Goal: Transaction & Acquisition: Purchase product/service

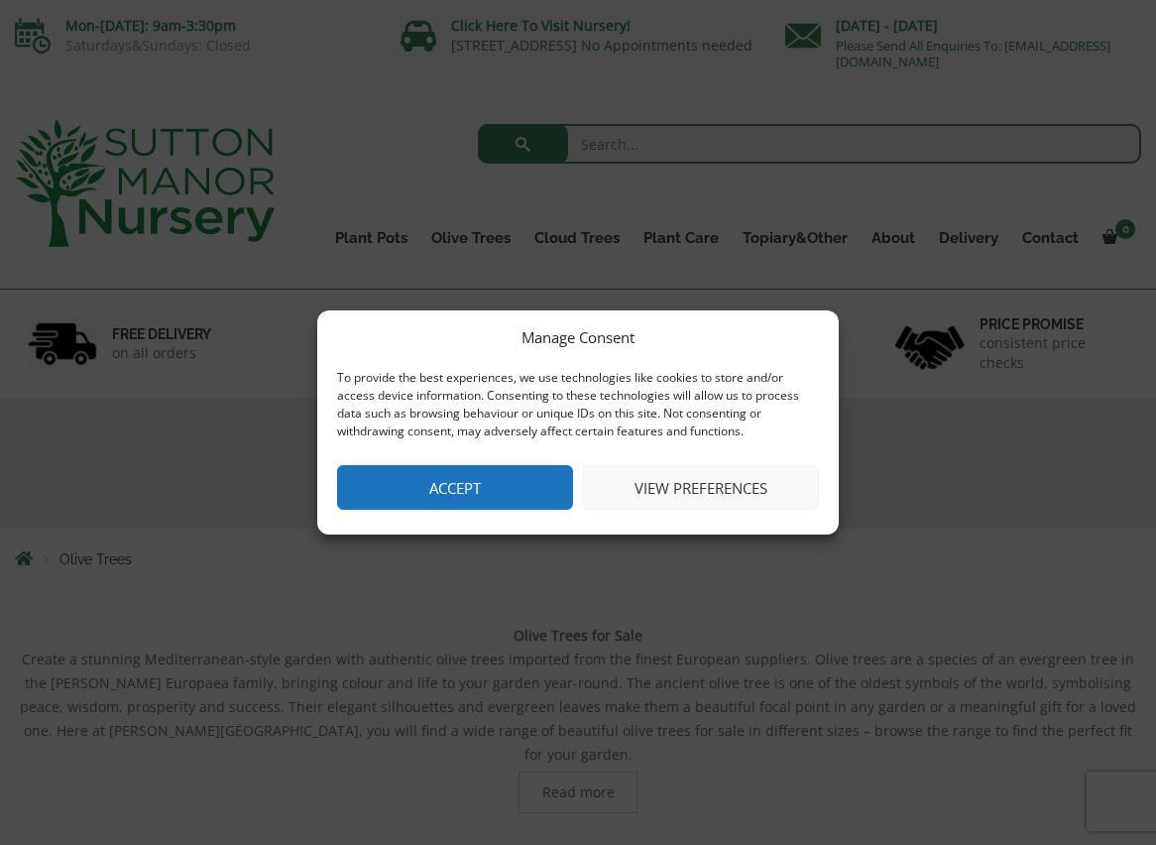
click at [496, 492] on button "Accept" at bounding box center [455, 487] width 236 height 45
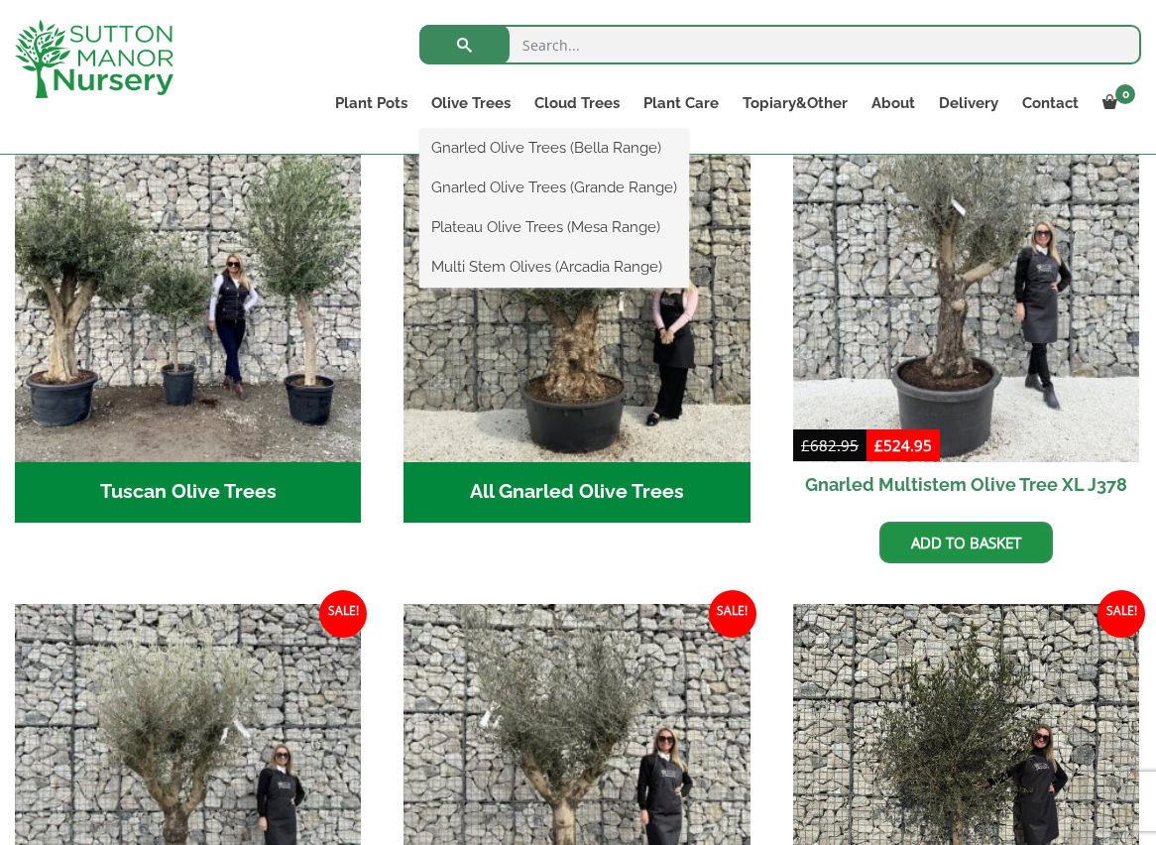
scroll to position [748, 0]
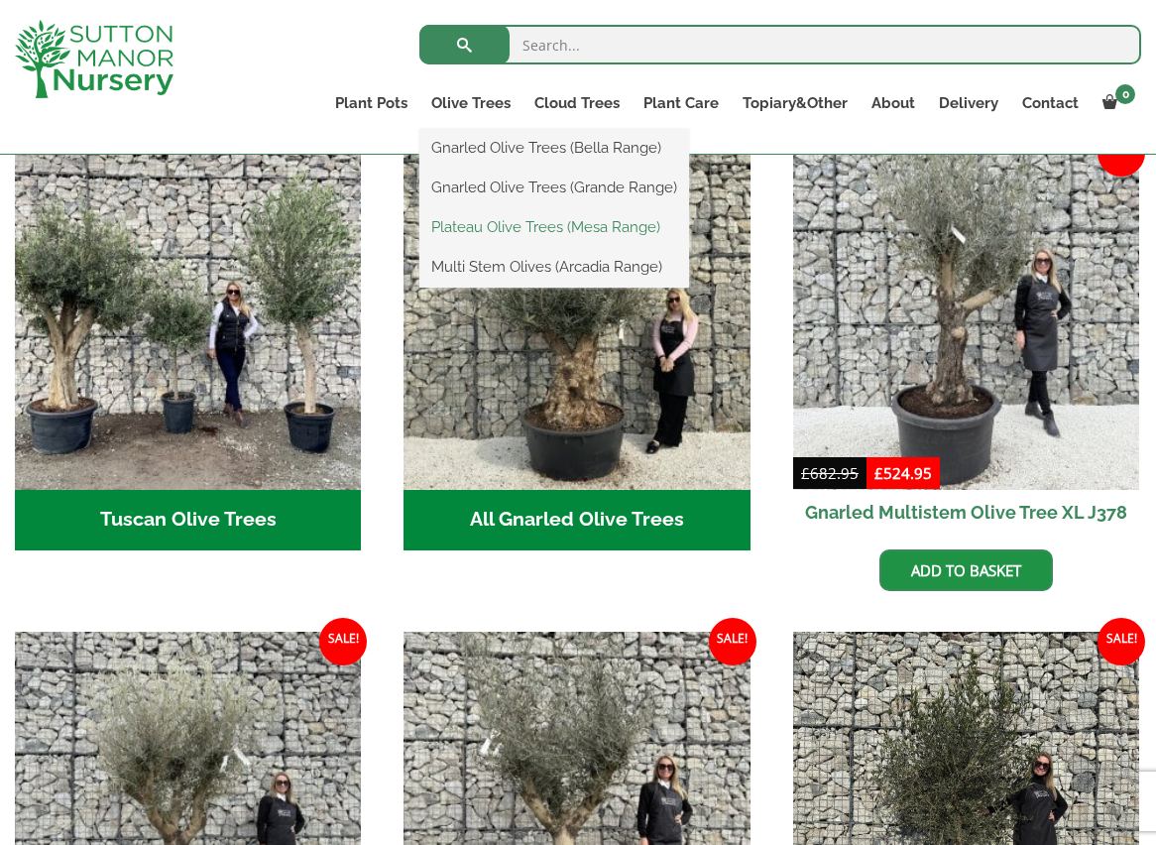
click at [486, 229] on link "Plateau Olive Trees (Mesa Range)" at bounding box center [554, 227] width 270 height 30
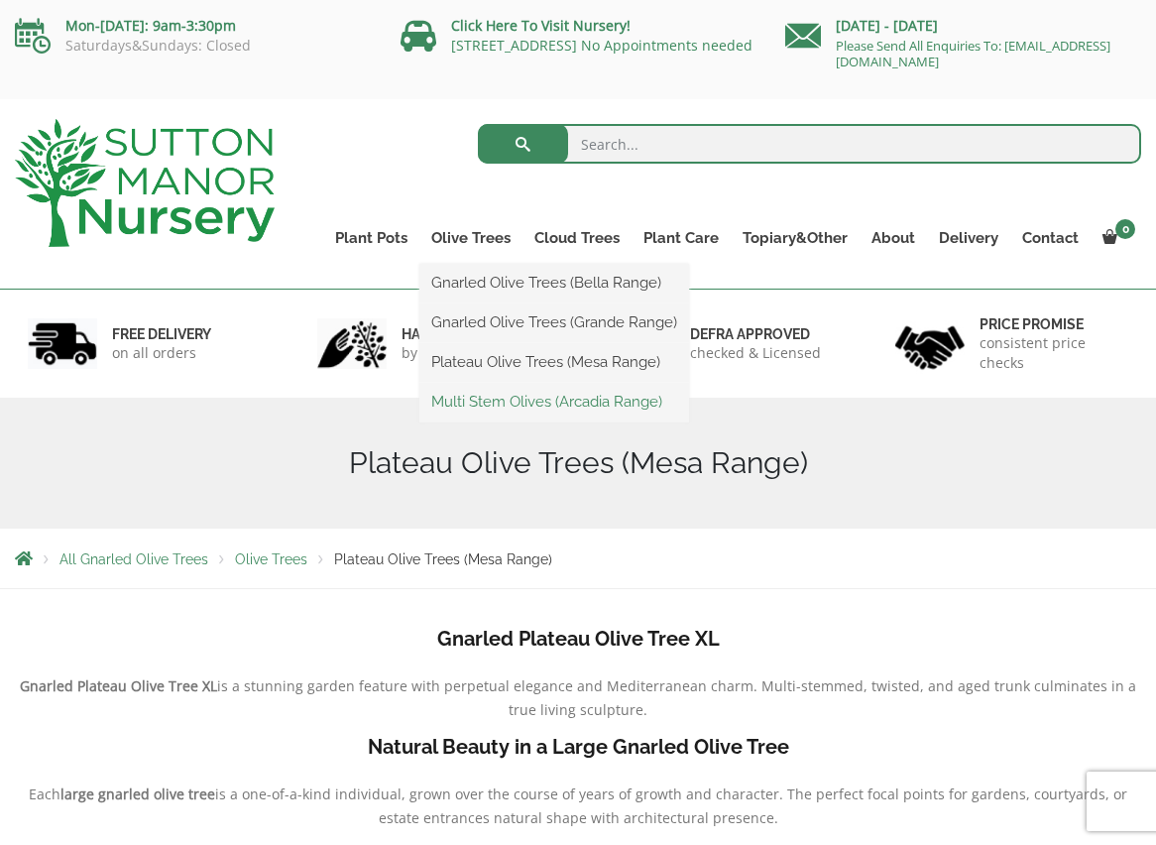
click at [492, 403] on link "Multi Stem Olives (Arcadia Range)" at bounding box center [554, 402] width 270 height 30
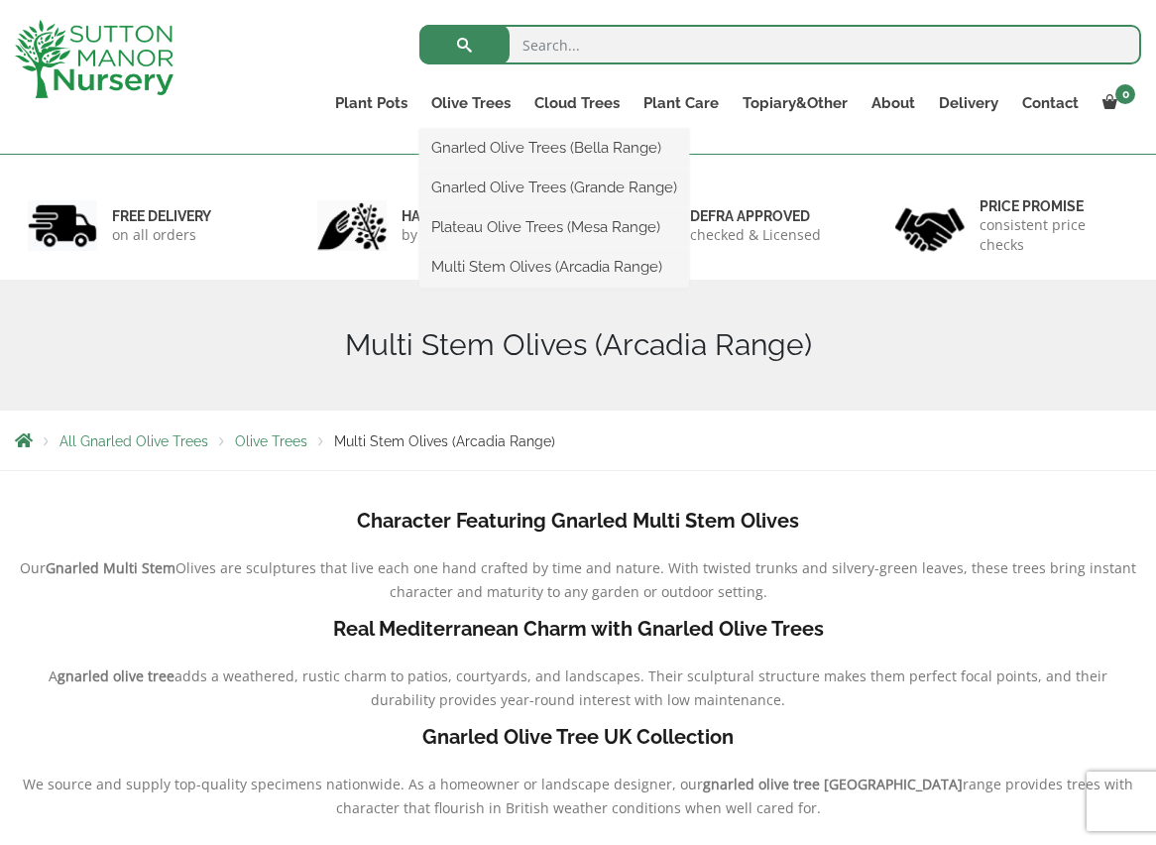
scroll to position [37, 0]
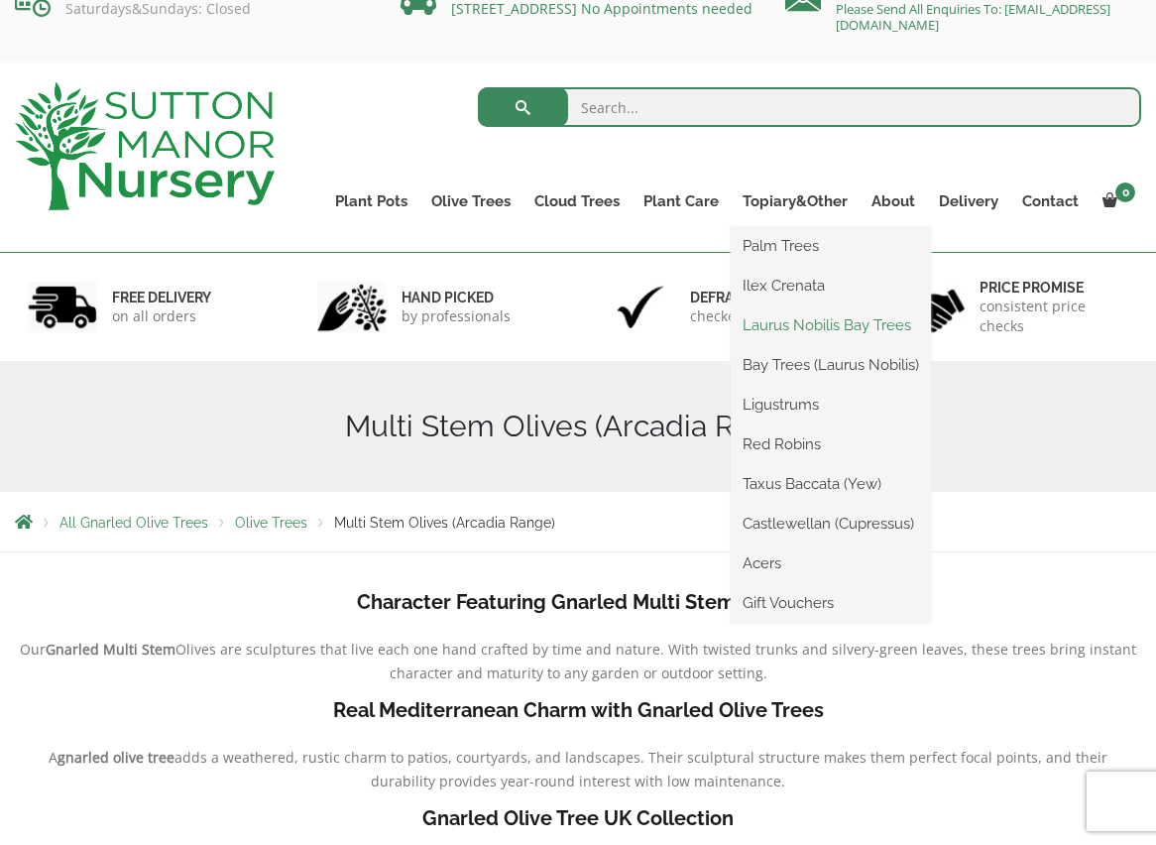
click at [807, 327] on link "Laurus Nobilis Bay Trees" at bounding box center [831, 325] width 200 height 30
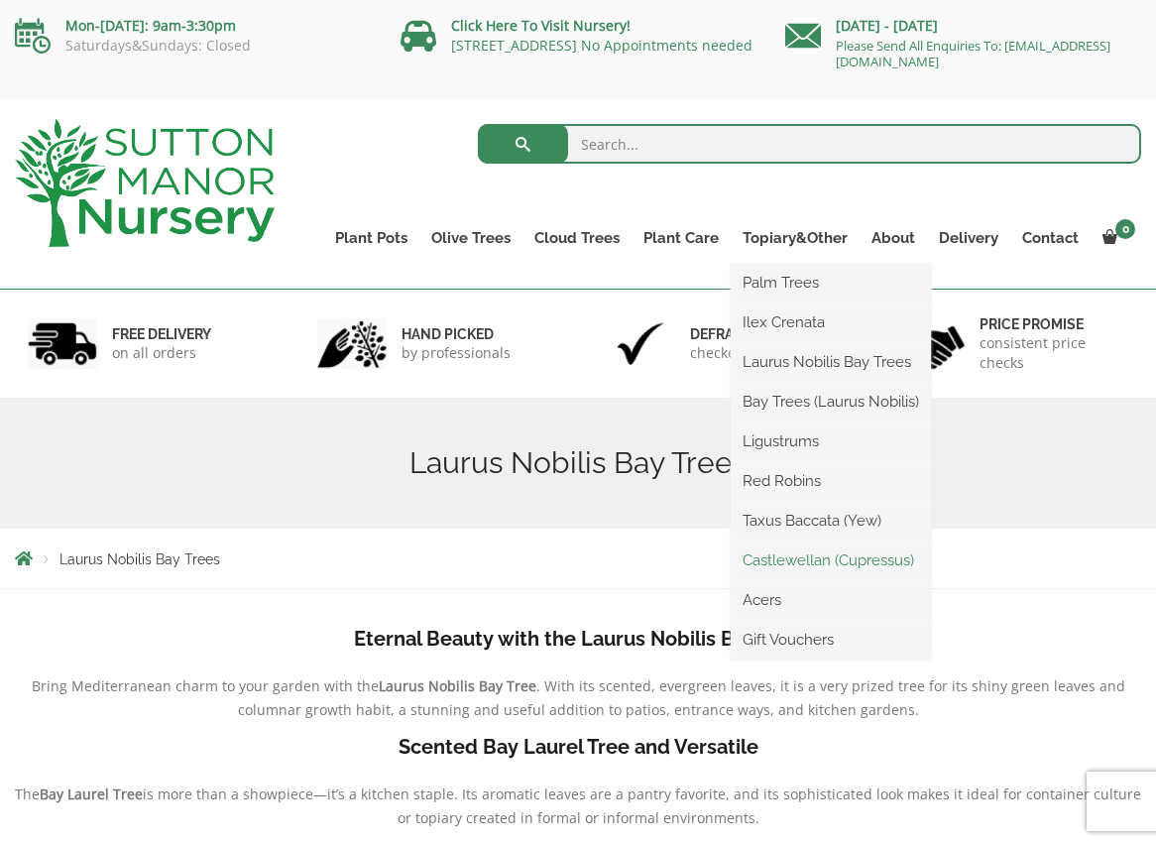
click at [810, 557] on link "Castlewellan (Cupressus)" at bounding box center [831, 560] width 200 height 30
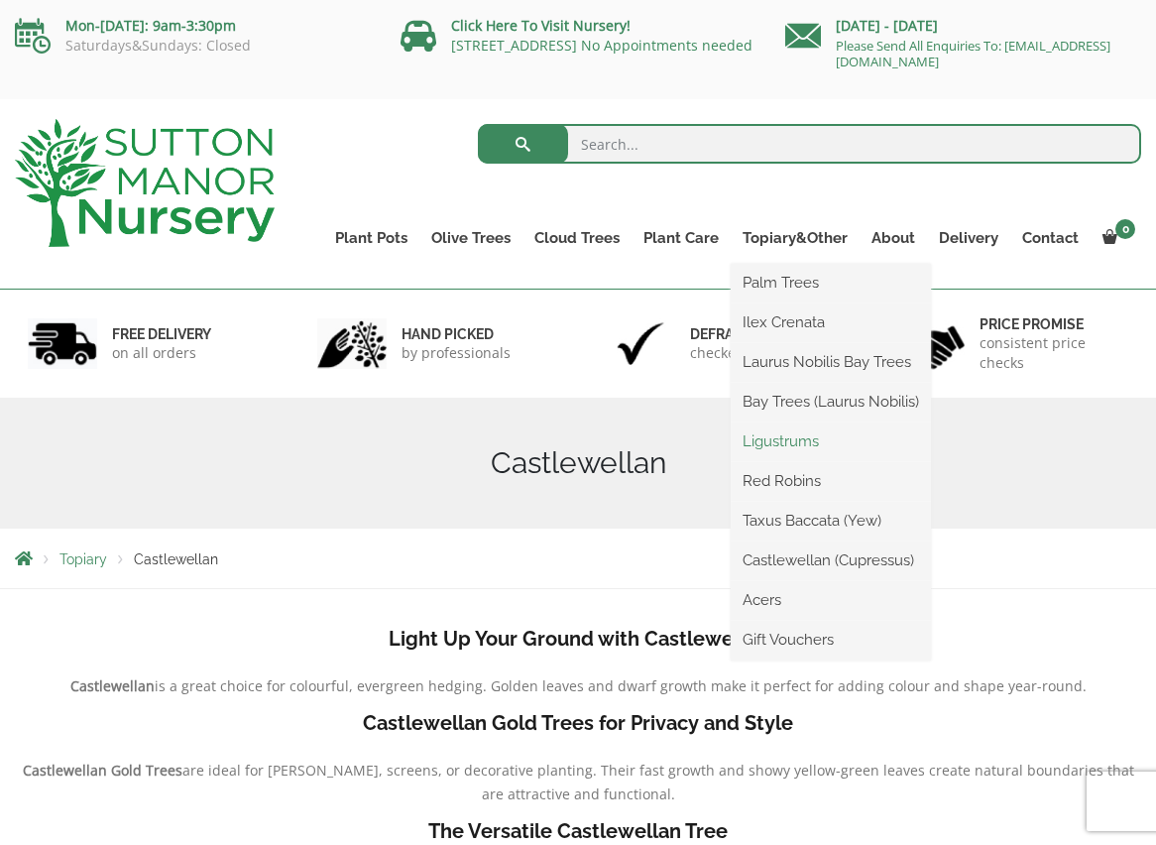
click at [759, 441] on link "Ligustrums" at bounding box center [831, 441] width 200 height 30
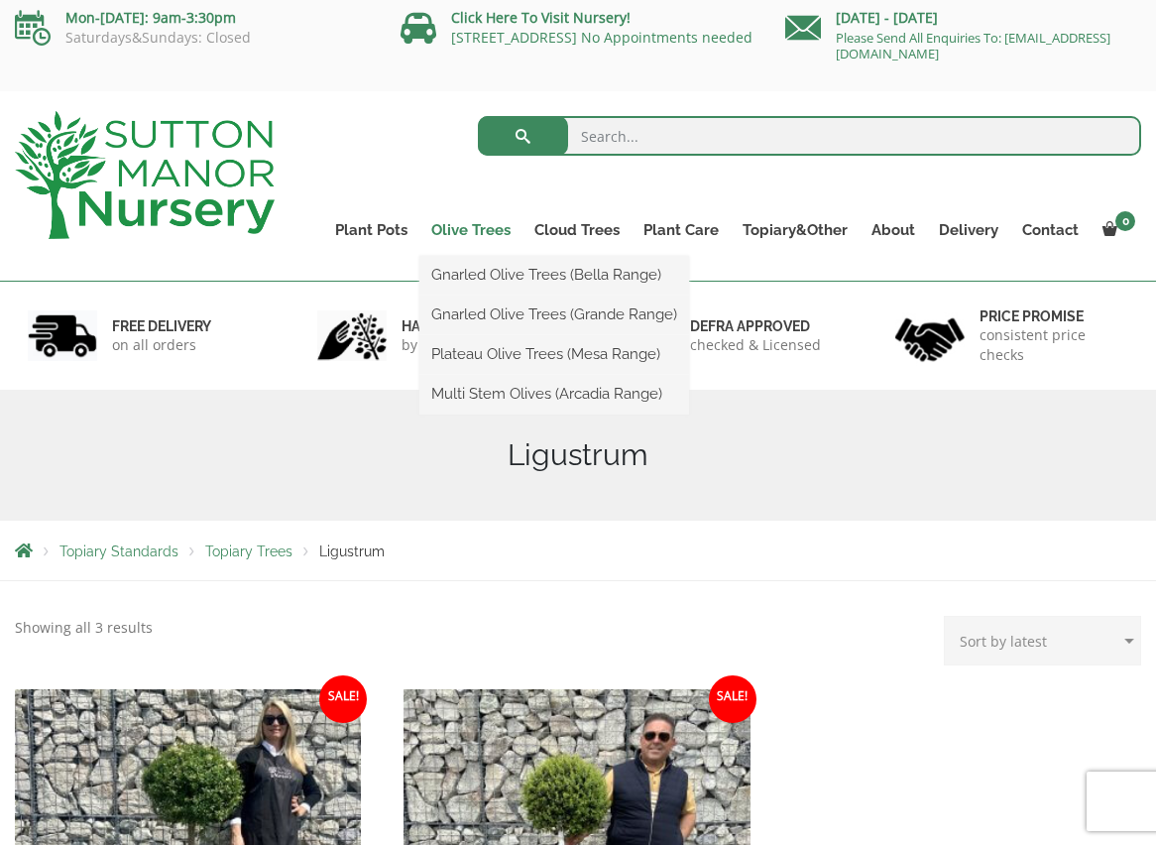
scroll to position [12, 0]
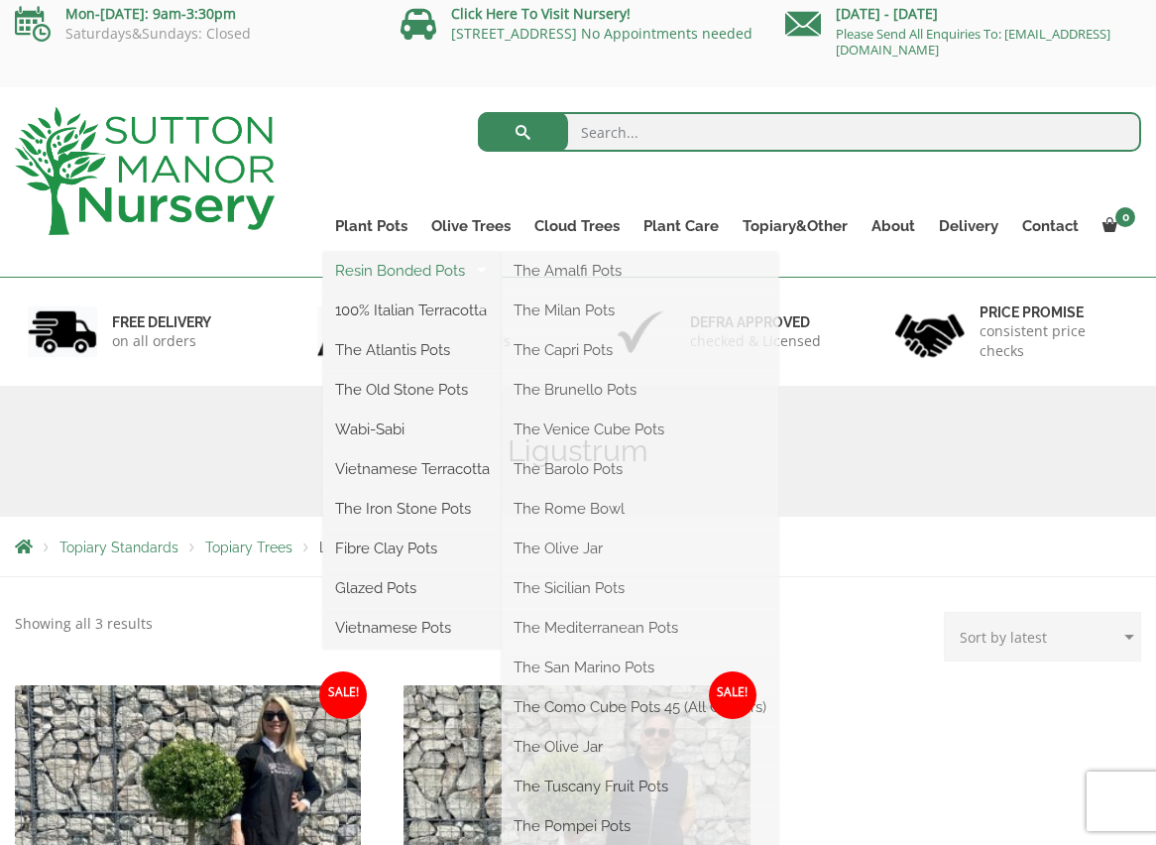
click at [413, 270] on link "Resin Bonded Pots" at bounding box center [412, 271] width 178 height 30
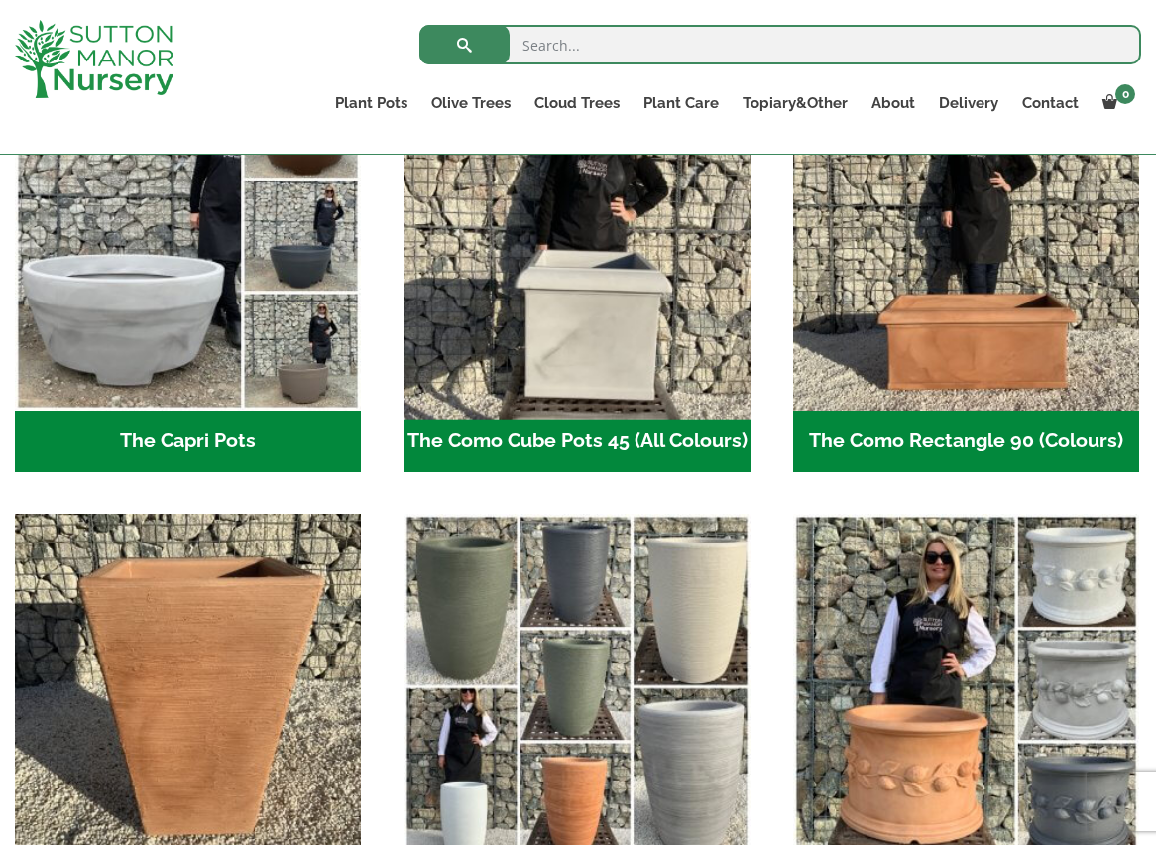
scroll to position [1086, 0]
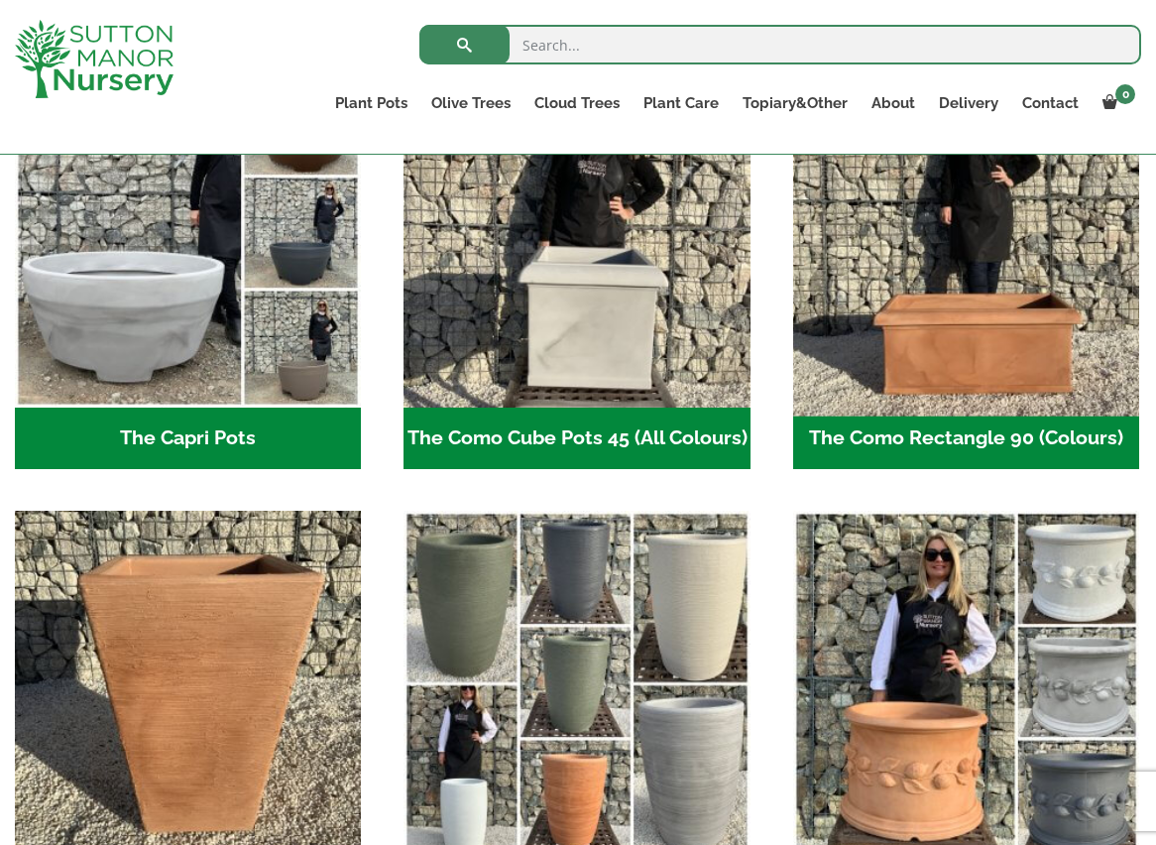
click at [928, 282] on img "Visit product category The Como Rectangle 90 (Colours)" at bounding box center [966, 235] width 364 height 364
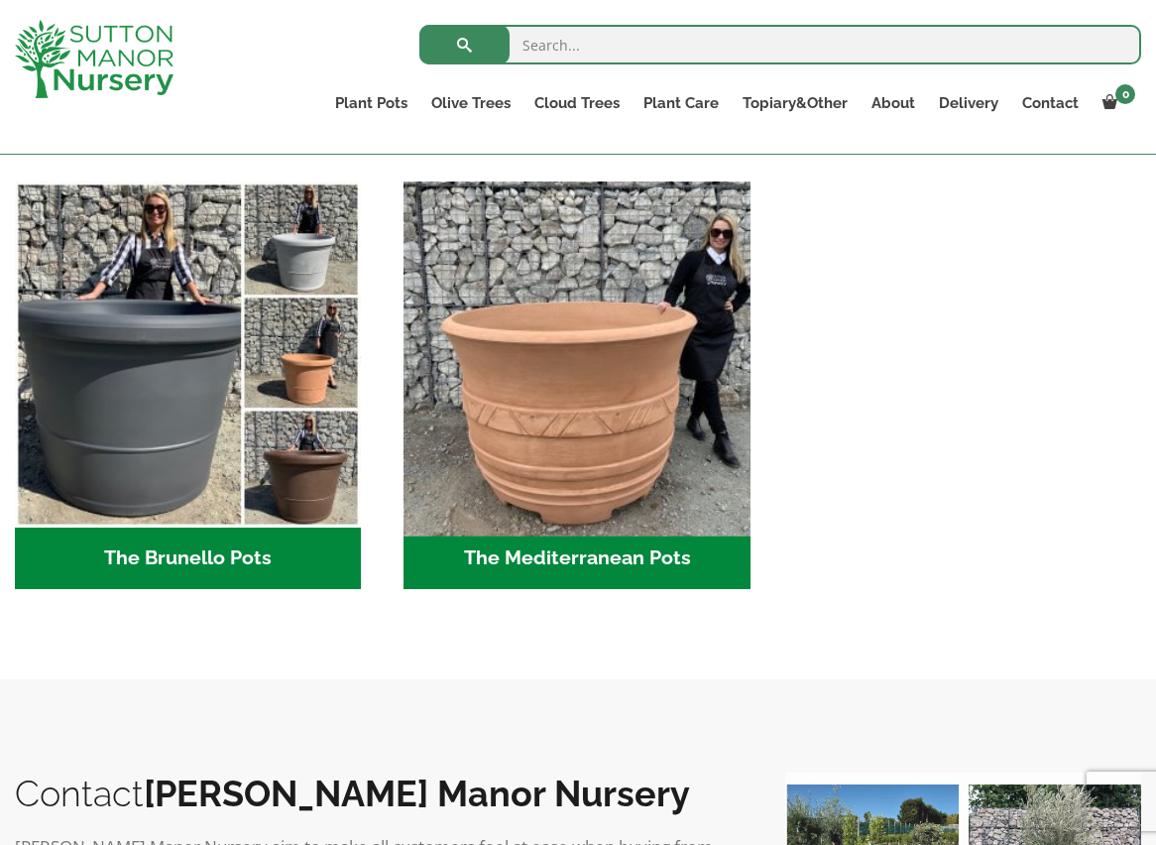
scroll to position [2778, 0]
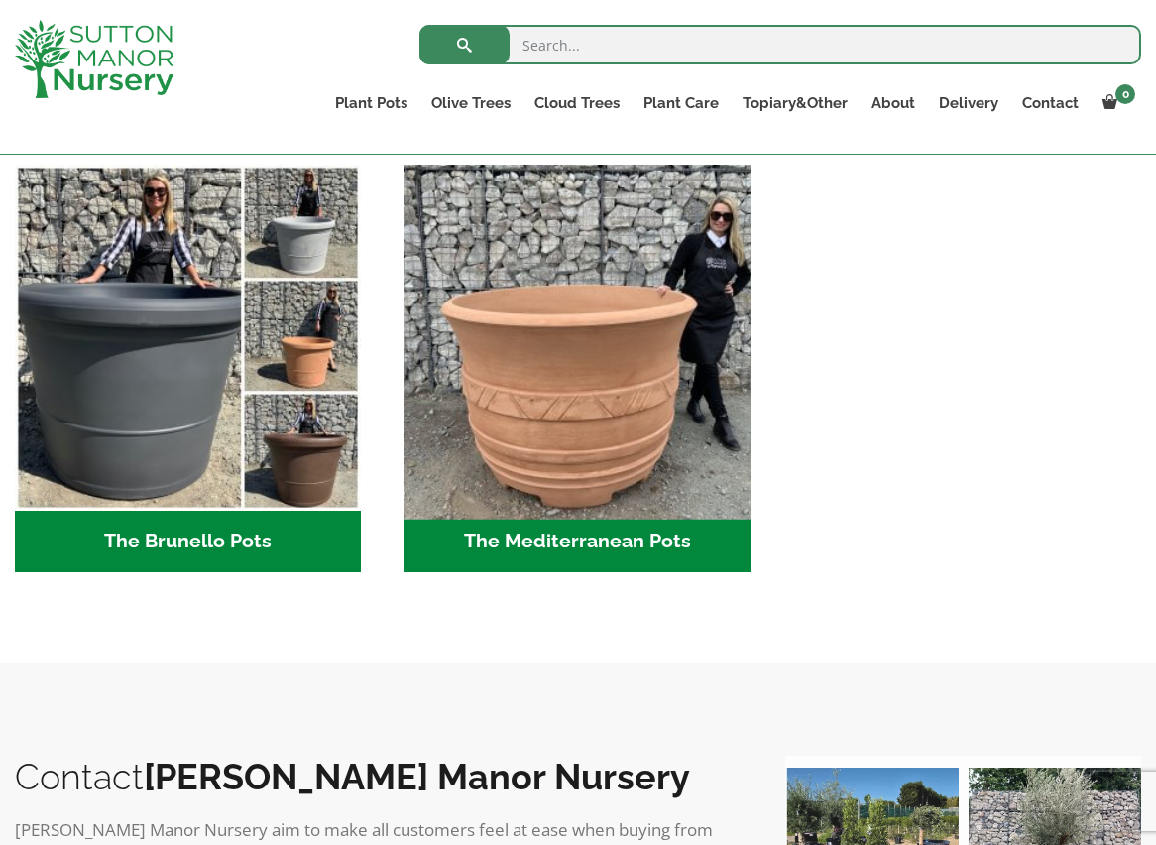
click at [565, 334] on img "Visit product category The Mediterranean Pots" at bounding box center [578, 338] width 364 height 364
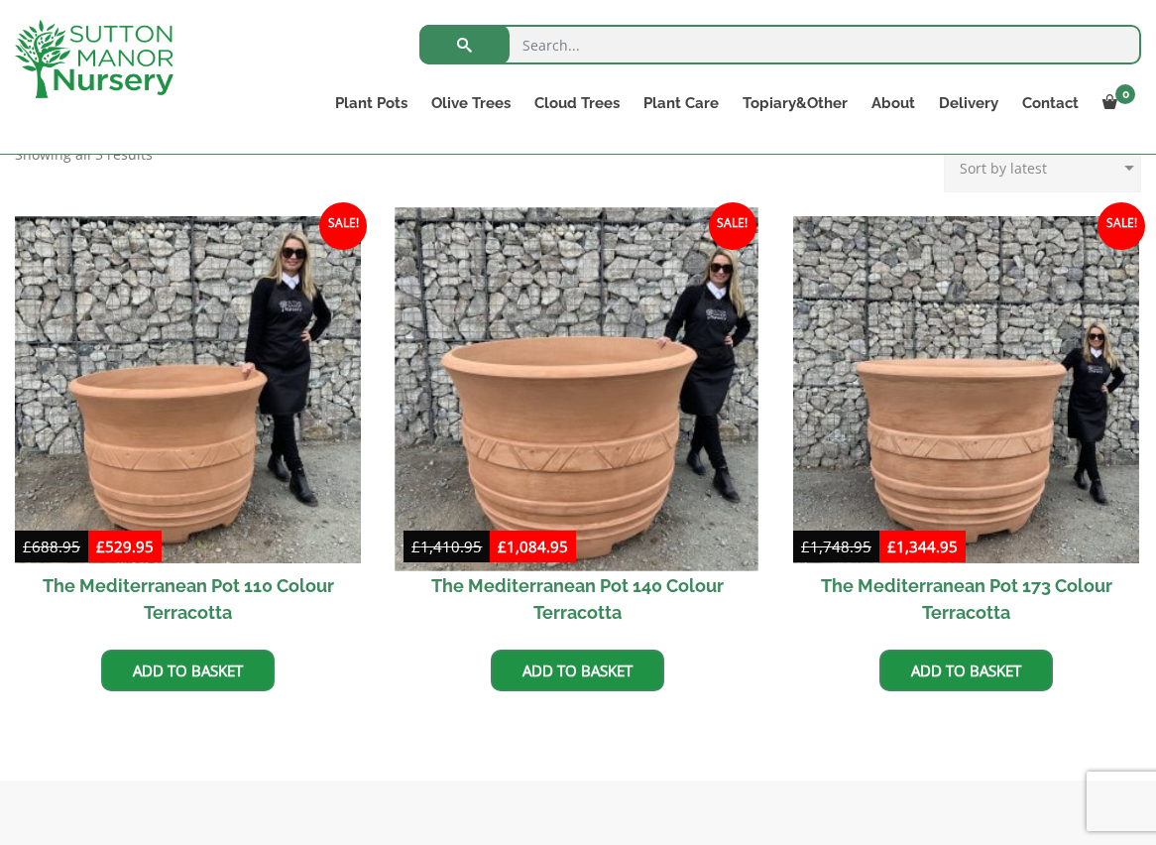
scroll to position [534, 0]
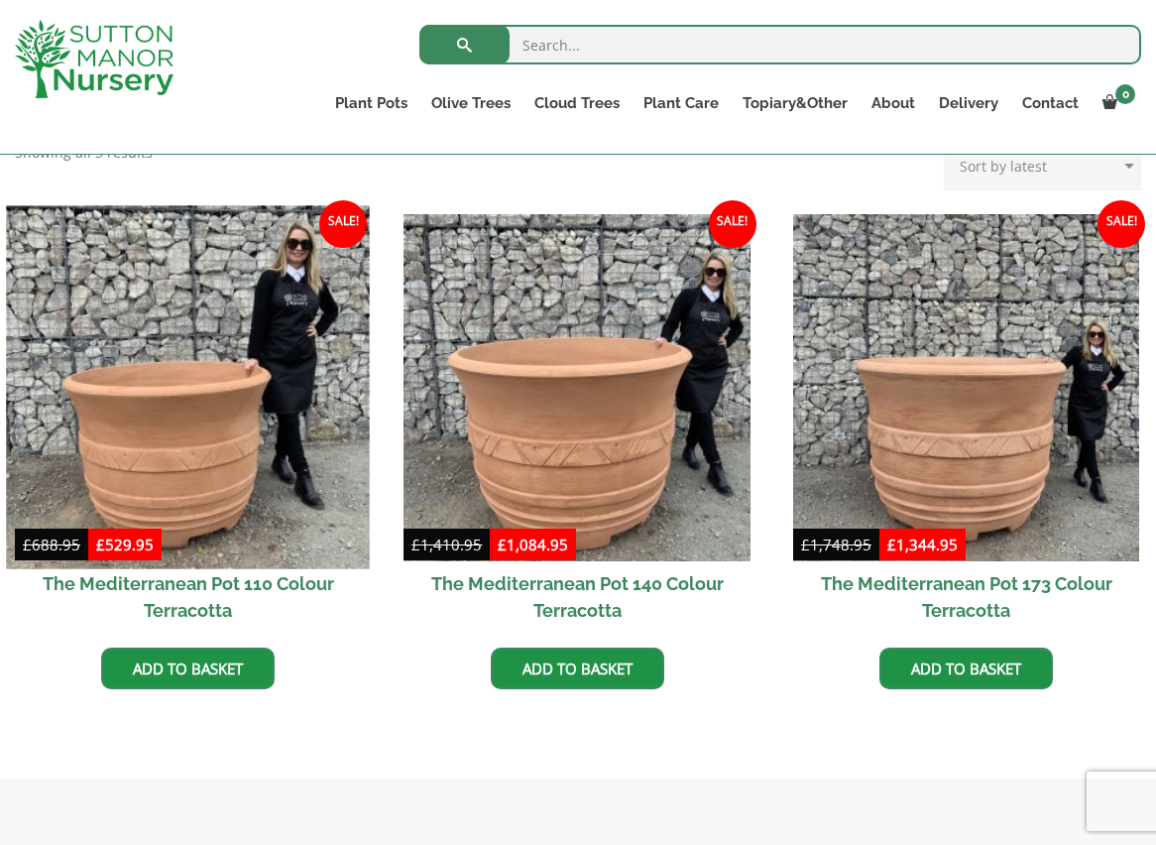
click at [209, 383] on img at bounding box center [188, 388] width 364 height 364
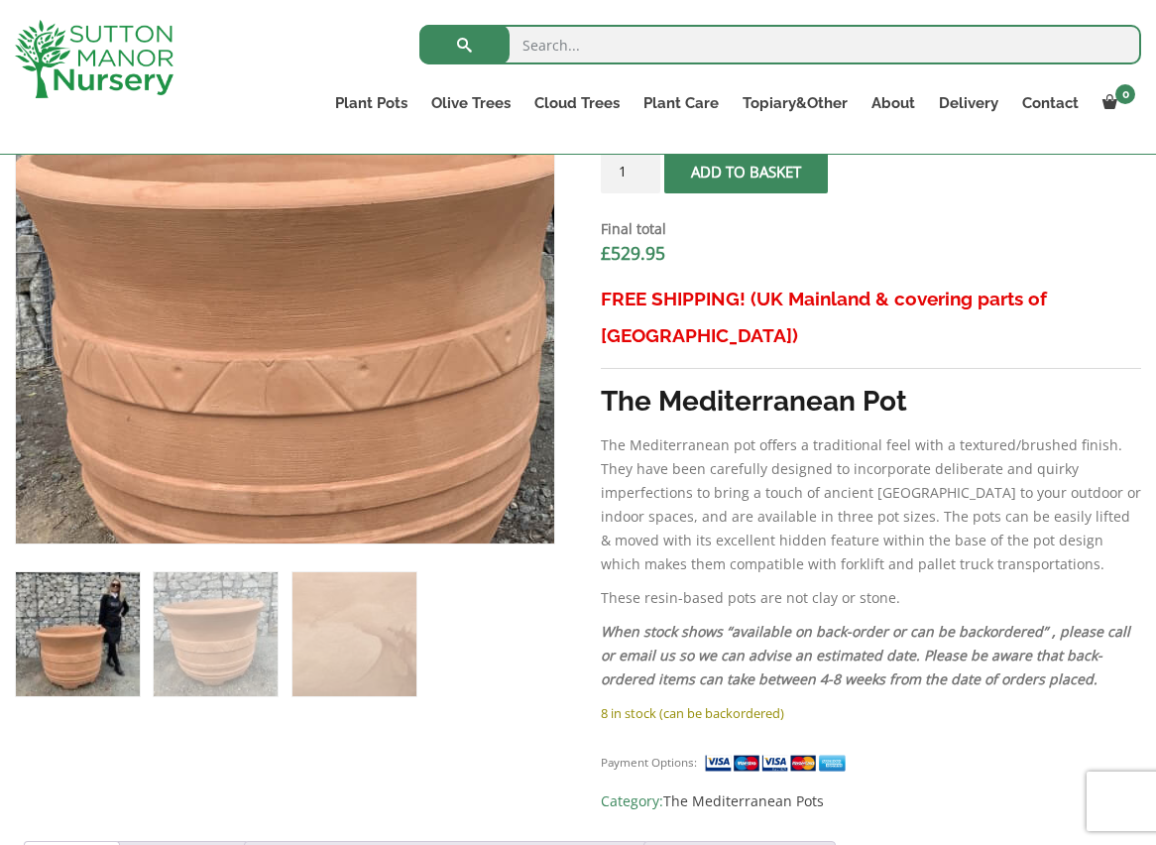
scroll to position [771, 0]
